Goal: Go to known website: Access a specific website the user already knows

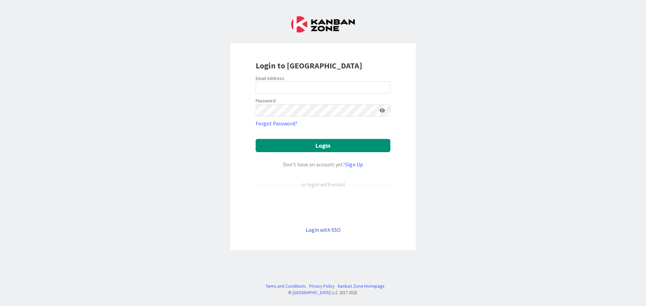
click at [325, 228] on link "Login with SSO" at bounding box center [323, 229] width 35 height 7
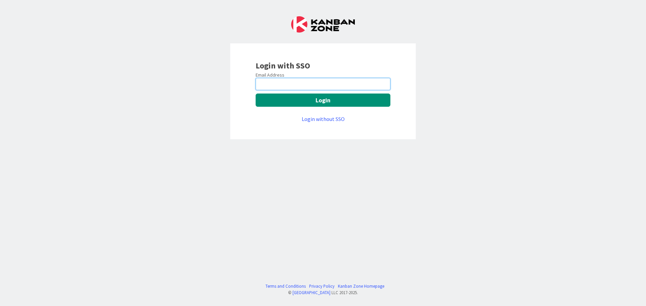
click at [293, 88] on input "email" at bounding box center [323, 84] width 135 height 12
type input "Vinodkumar.Jeerangi@mrcglobal.com"
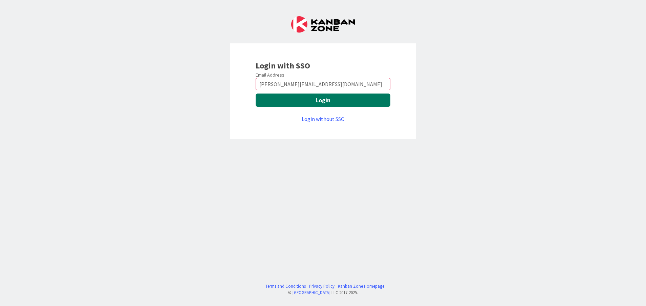
click at [276, 102] on button "Login" at bounding box center [323, 99] width 135 height 13
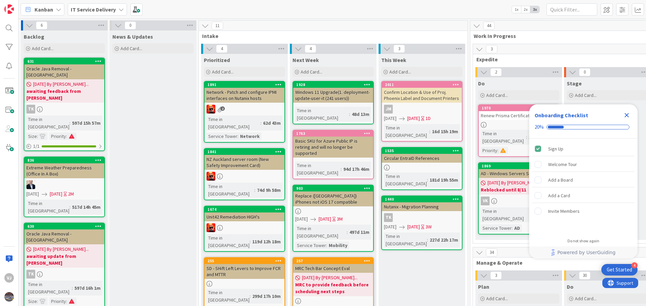
click at [626, 114] on icon "Close Checklist" at bounding box center [627, 115] width 4 height 4
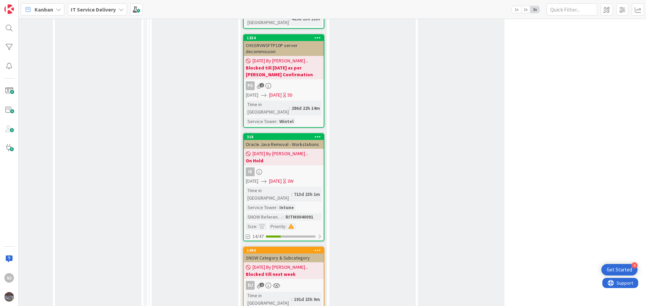
scroll to position [2296, 324]
